Goal: Complete application form

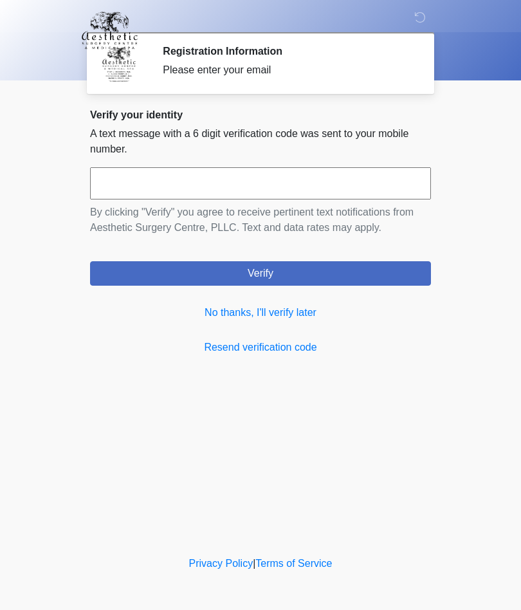
click at [295, 313] on link "No thanks, I'll verify later" at bounding box center [260, 312] width 341 height 15
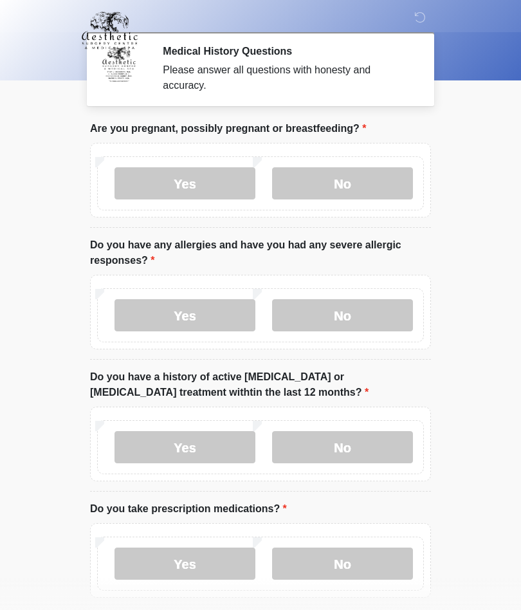
click at [354, 191] on label "No" at bounding box center [342, 183] width 141 height 32
click at [367, 318] on label "No" at bounding box center [342, 315] width 141 height 32
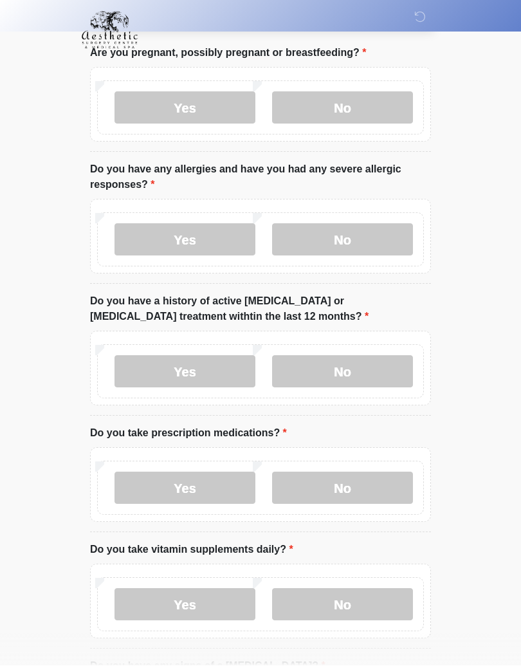
click at [369, 374] on label "No" at bounding box center [342, 372] width 141 height 32
click at [369, 481] on label "No" at bounding box center [342, 488] width 141 height 32
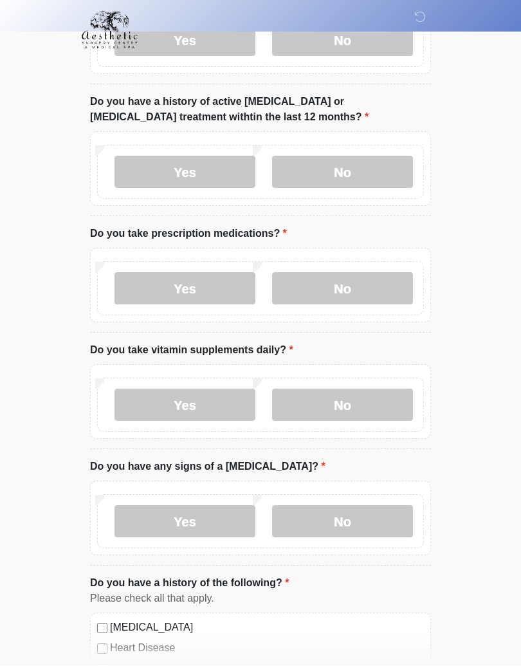
scroll to position [279, 0]
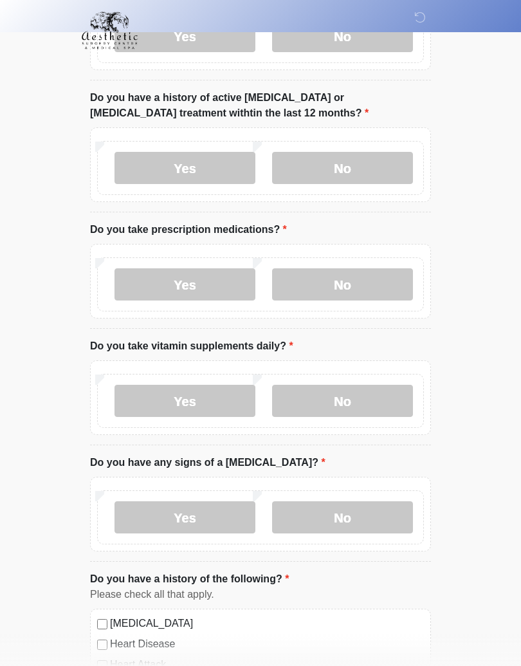
click at [216, 403] on label "Yes" at bounding box center [185, 401] width 141 height 32
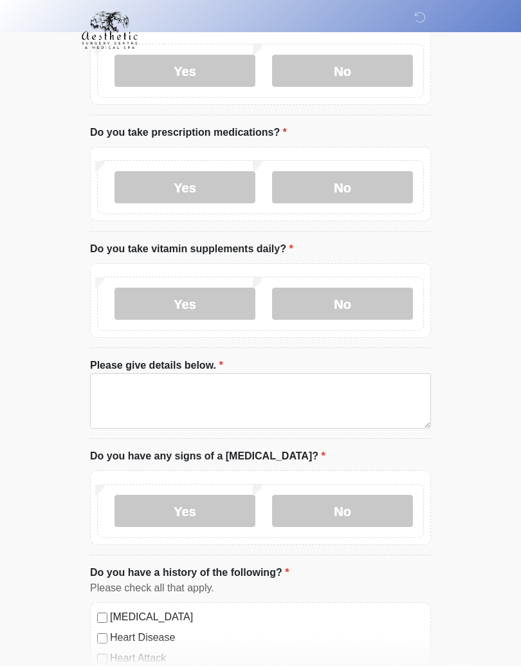
scroll to position [377, 0]
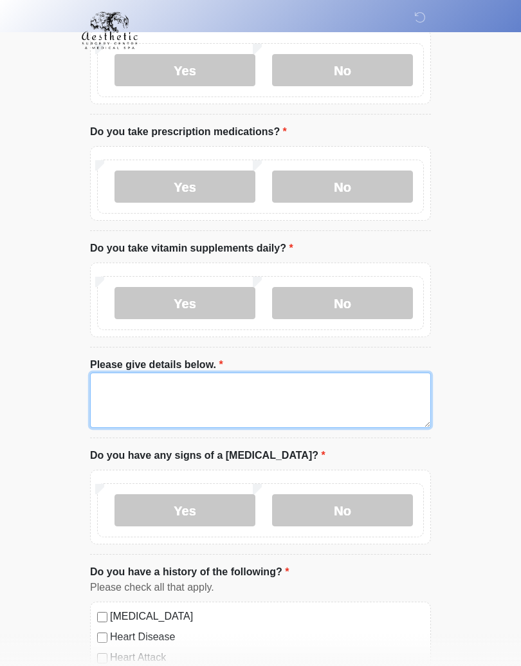
click at [189, 386] on textarea "Please give details below." at bounding box center [260, 399] width 341 height 55
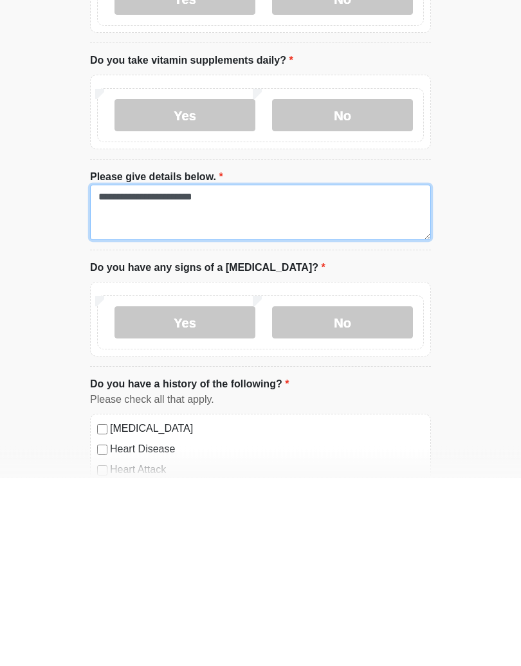
type textarea "**********"
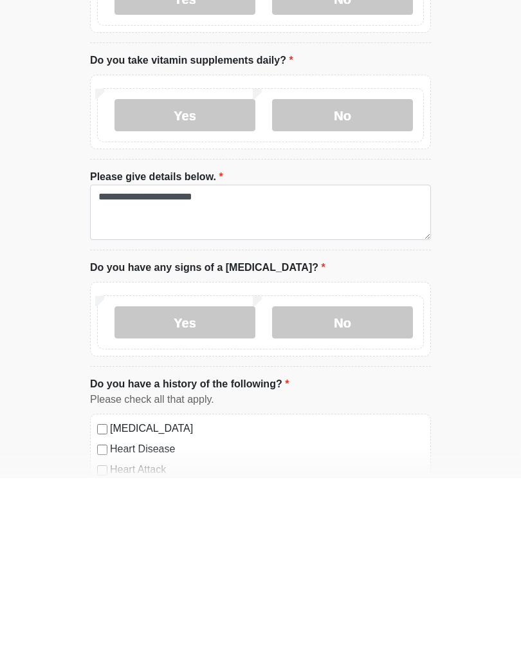
click at [347, 495] on label "No" at bounding box center [342, 511] width 141 height 32
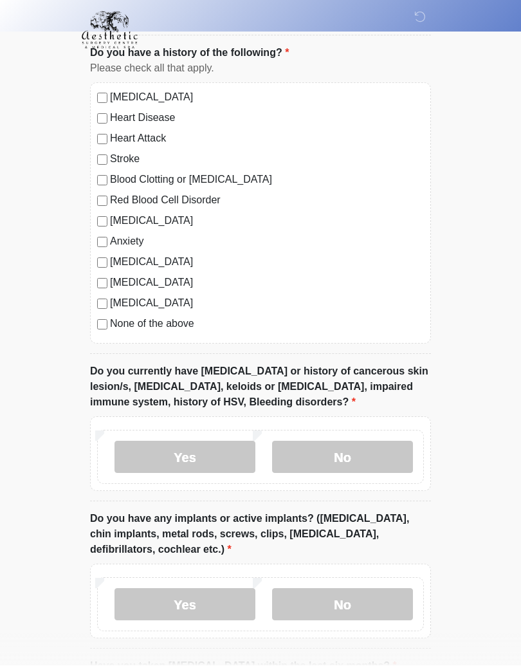
scroll to position [904, 0]
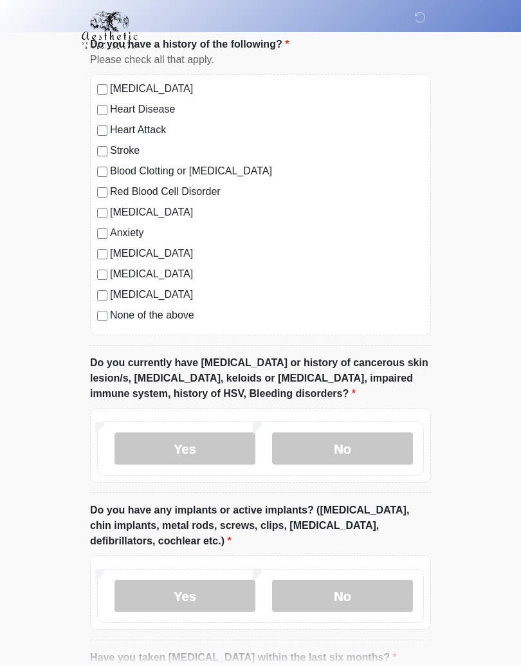
click at [344, 455] on label "No" at bounding box center [342, 449] width 141 height 32
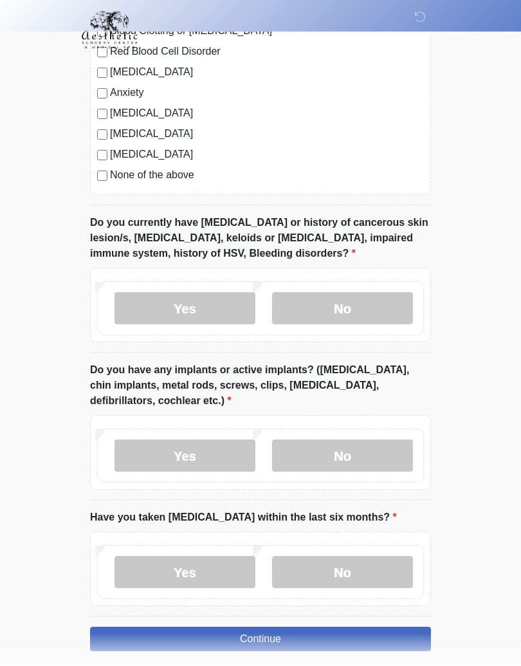
scroll to position [1054, 0]
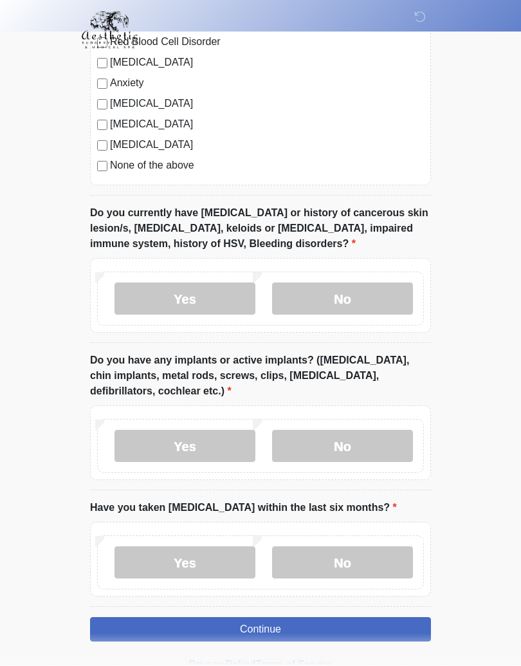
click at [201, 441] on label "Yes" at bounding box center [185, 446] width 141 height 32
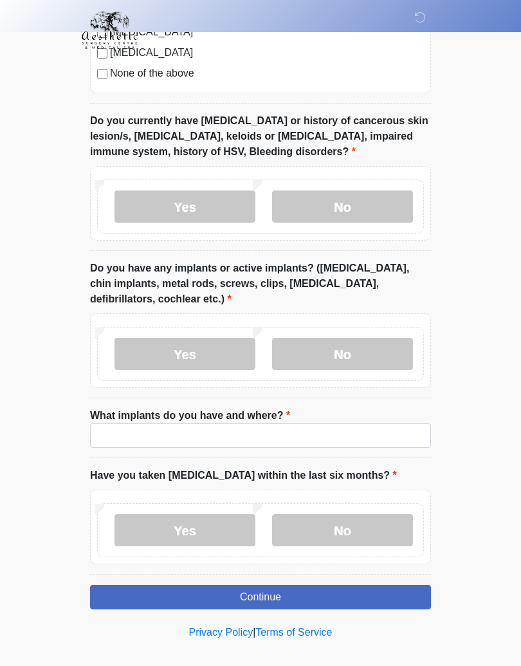
scroll to position [1148, 0]
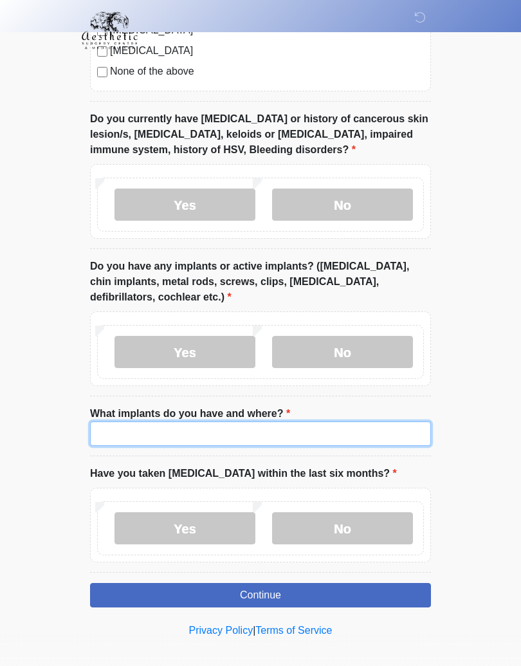
click at [229, 429] on input "What implants do you have and where?" at bounding box center [260, 433] width 341 height 24
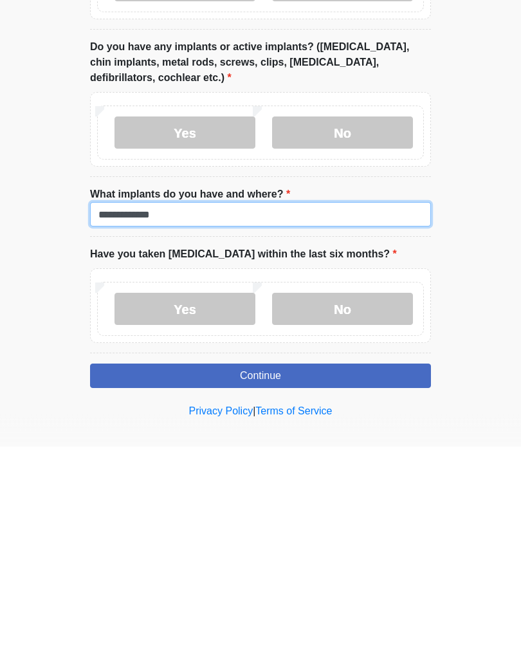
type input "**********"
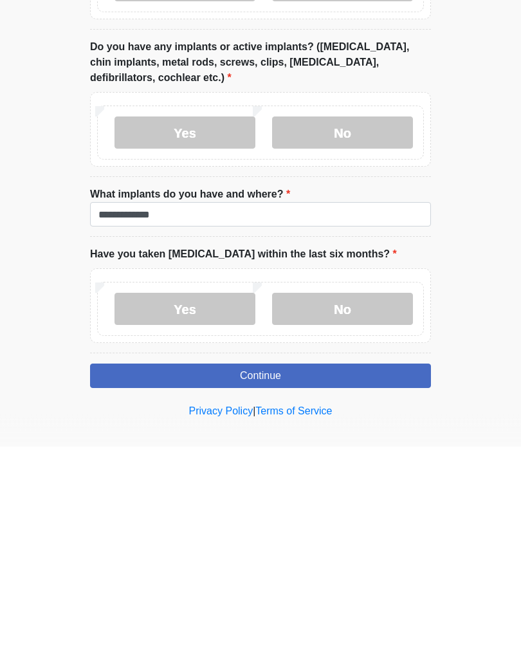
click at [362, 513] on label "No" at bounding box center [342, 529] width 141 height 32
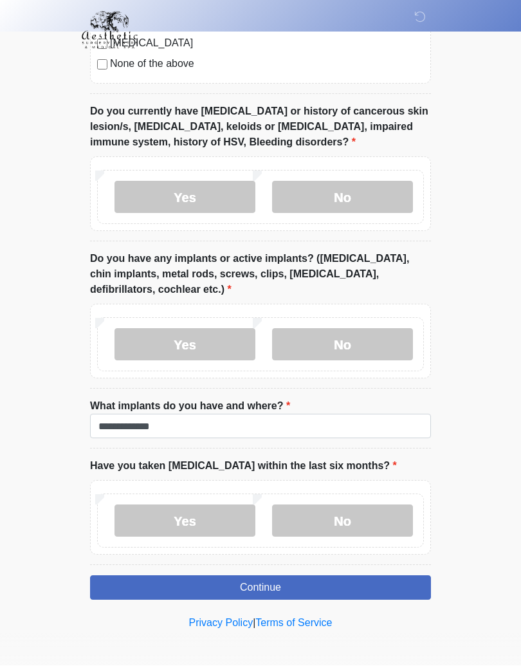
click at [345, 581] on button "Continue" at bounding box center [260, 588] width 341 height 24
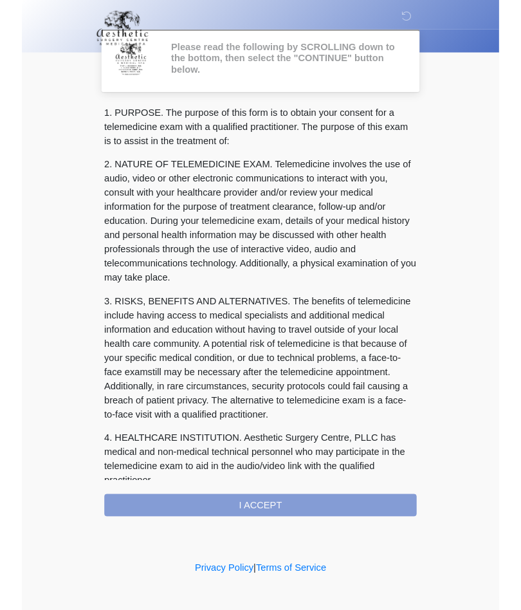
scroll to position [23, 0]
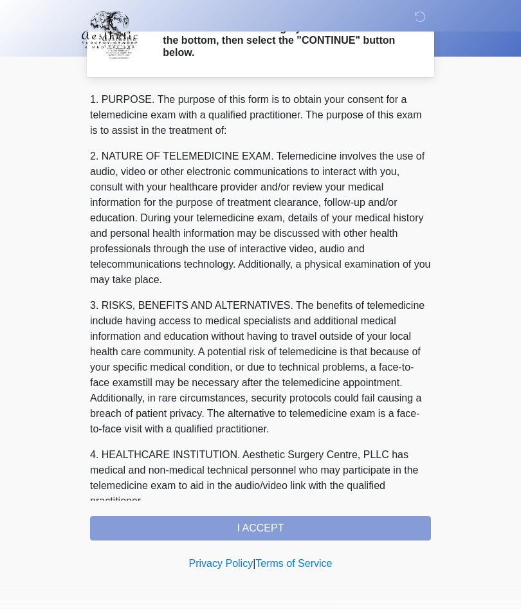
click at [329, 526] on div "1. PURPOSE. The purpose of this form is to obtain your consent for a telemedici…" at bounding box center [260, 317] width 341 height 448
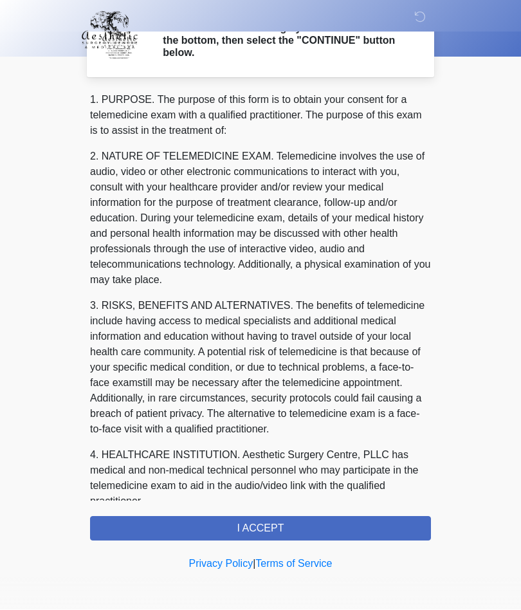
scroll to position [0, 0]
click at [312, 532] on button "I ACCEPT" at bounding box center [260, 529] width 341 height 24
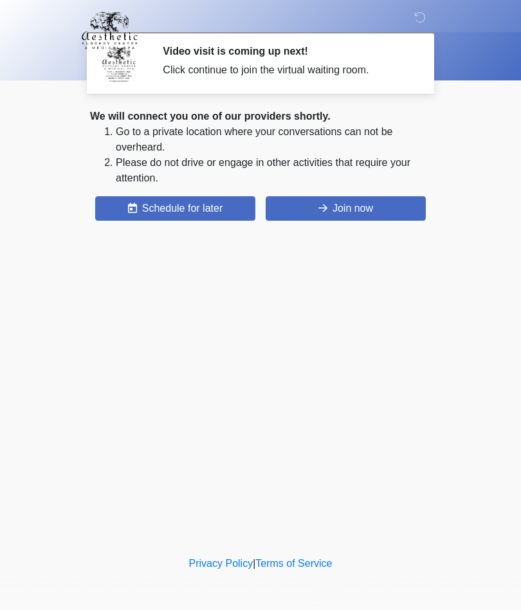
click at [374, 203] on button "Join now" at bounding box center [346, 208] width 160 height 24
